Goal: Task Accomplishment & Management: Complete application form

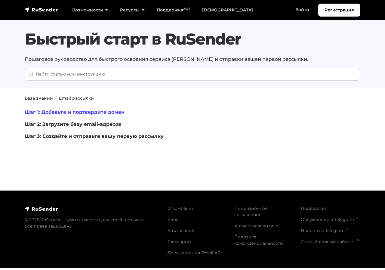
click at [85, 111] on link "Шаг 1: Добавьте и подтвердите домен" at bounding box center [75, 112] width 100 height 6
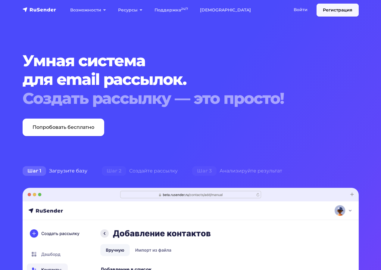
click at [329, 9] on link "Регистрация" at bounding box center [337, 10] width 42 height 13
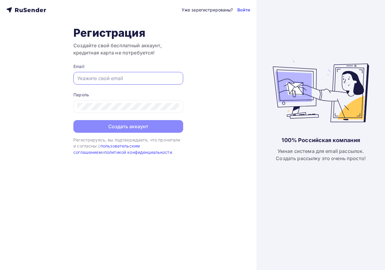
click at [116, 78] on input "text" at bounding box center [128, 78] width 102 height 7
paste input "ovr@cgp.su"
type input "ovr@cgp.su"
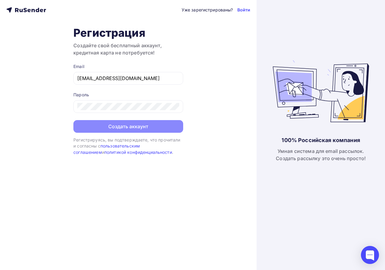
click at [88, 113] on form "Email ovr@cgp.su Пароль Создать аккаунт" at bounding box center [128, 97] width 110 height 69
click at [89, 110] on div at bounding box center [128, 106] width 110 height 13
click at [69, 105] on div "Уже зарегистрированы? Войти Регистрация Создайте свой бесплатный аккаунт, креди…" at bounding box center [128, 135] width 257 height 270
click at [59, 188] on div "Уже зарегистрированы? Войти Регистрация Создайте свой бесплатный аккаунт, креди…" at bounding box center [128, 135] width 257 height 270
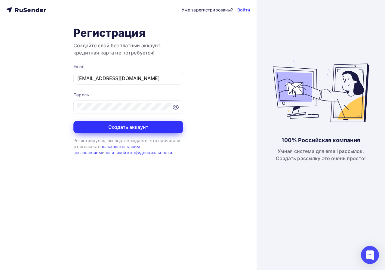
click at [103, 127] on button "Создать аккаунт" at bounding box center [128, 127] width 110 height 13
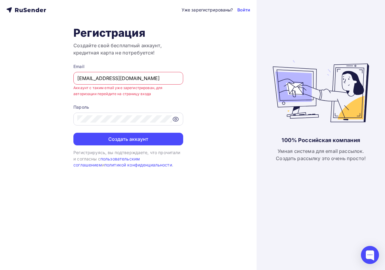
click at [114, 114] on div at bounding box center [128, 119] width 110 height 13
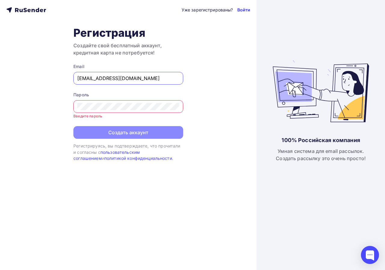
click at [243, 12] on link "Войти" at bounding box center [243, 10] width 13 height 6
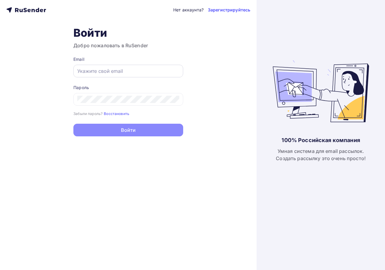
click at [112, 70] on input "text" at bounding box center [128, 70] width 102 height 7
paste input "ceHbK6pc!fmy!B6"
type input "ceHbK6pc!fmy!B6"
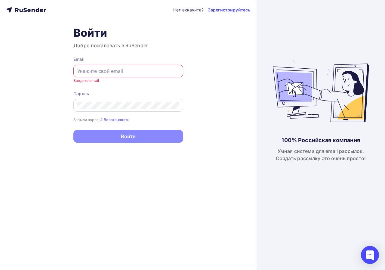
click at [86, 101] on div at bounding box center [128, 105] width 110 height 13
click at [103, 73] on input "text" at bounding box center [128, 70] width 102 height 7
paste input "ovr@cgp.su"
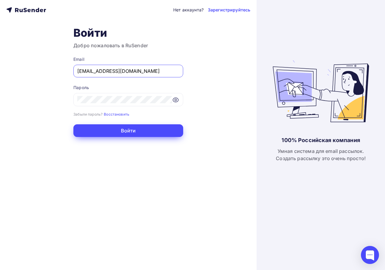
type input "ovr@cgp.su"
click at [133, 128] on button "Войти" at bounding box center [128, 130] width 110 height 13
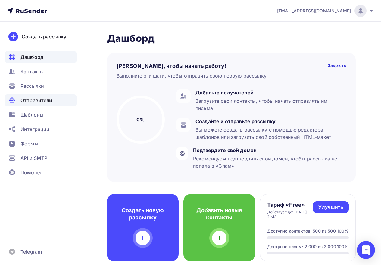
click at [35, 98] on span "Отправители" at bounding box center [36, 100] width 32 height 7
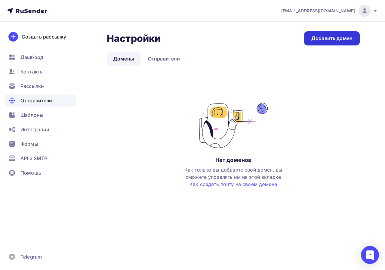
click at [320, 43] on link "Добавить домен" at bounding box center [332, 38] width 56 height 14
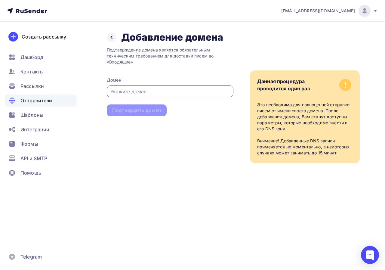
paste input "cgp.su"
type input "cgp.su"
click at [147, 111] on div "Подтвердить домен" at bounding box center [136, 110] width 49 height 7
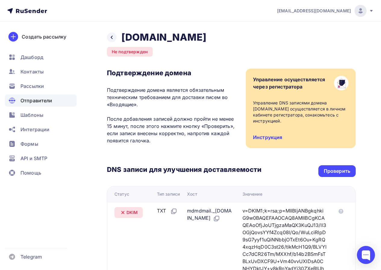
click at [261, 134] on link "Инструкция" at bounding box center [267, 137] width 29 height 6
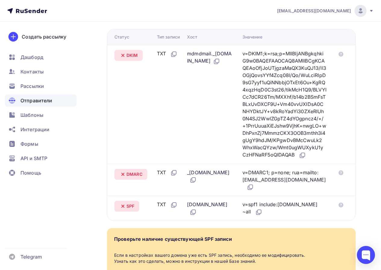
scroll to position [127, 0]
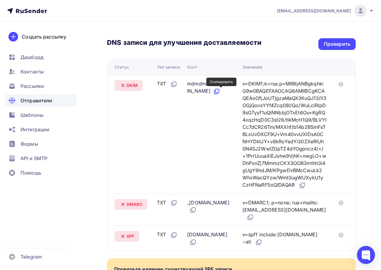
click at [219, 92] on icon at bounding box center [217, 91] width 4 height 4
click at [301, 187] on icon at bounding box center [303, 185] width 4 height 4
drag, startPoint x: 230, startPoint y: 210, endPoint x: 225, endPoint y: 207, distance: 6.3
click at [196, 210] on icon at bounding box center [192, 209] width 7 height 7
click at [252, 218] on icon at bounding box center [251, 217] width 4 height 4
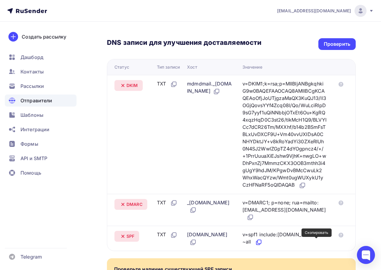
click at [262, 242] on icon at bounding box center [258, 242] width 7 height 7
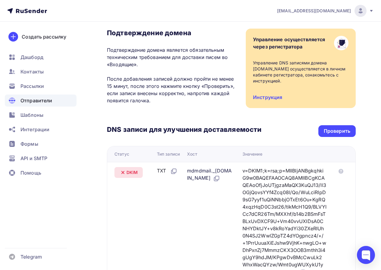
scroll to position [37, 0]
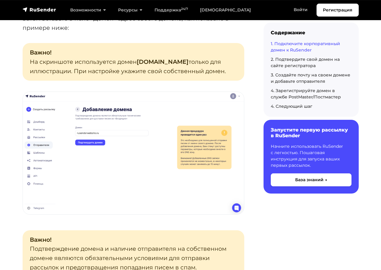
scroll to position [361, 0]
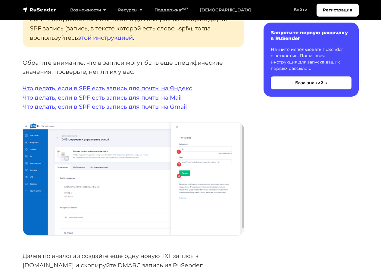
scroll to position [1263, 0]
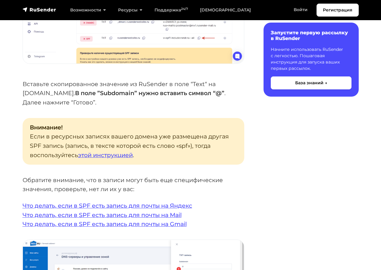
scroll to position [1086, 0]
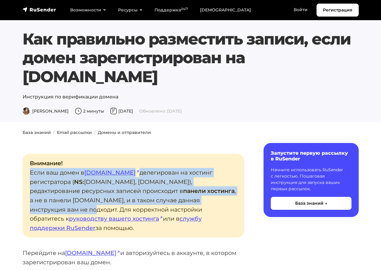
drag, startPoint x: 29, startPoint y: 153, endPoint x: 213, endPoint y: 178, distance: 186.2
click at [213, 178] on p "Внимание! Если ваш домен в reg.ru делегирован на хостинг регистратора ( NS: ns1…" at bounding box center [133, 196] width 221 height 84
copy p "Если ваш домен в reg.ru делегирован на хостинг регистратора ( NS: ns1.hosting.r…"
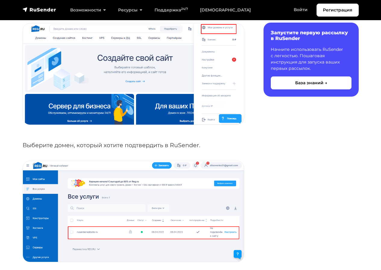
scroll to position [391, 0]
